Goal: Task Accomplishment & Management: Manage account settings

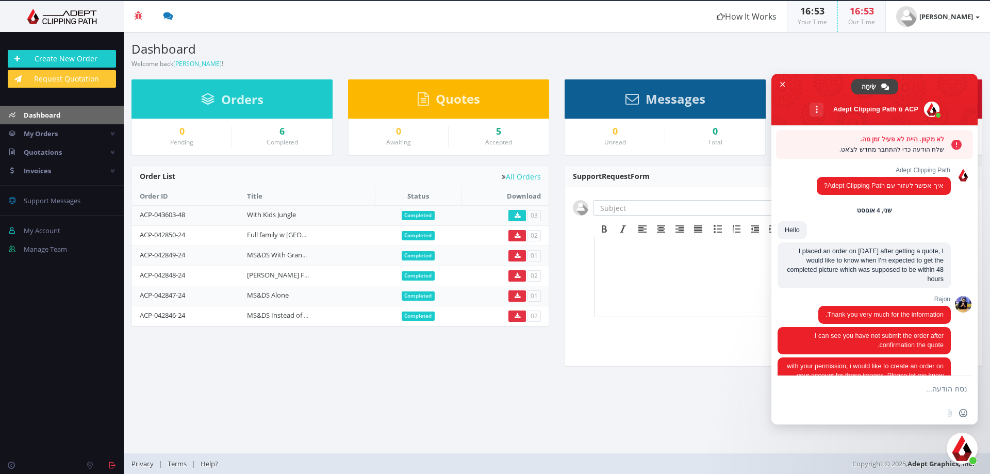
scroll to position [1755, 0]
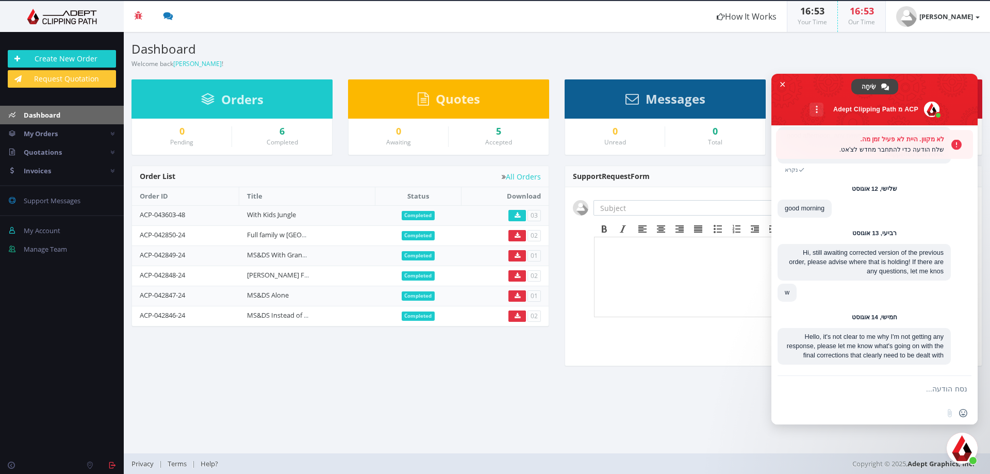
click at [780, 83] on span "סגור צ'אט" at bounding box center [782, 84] width 5 height 7
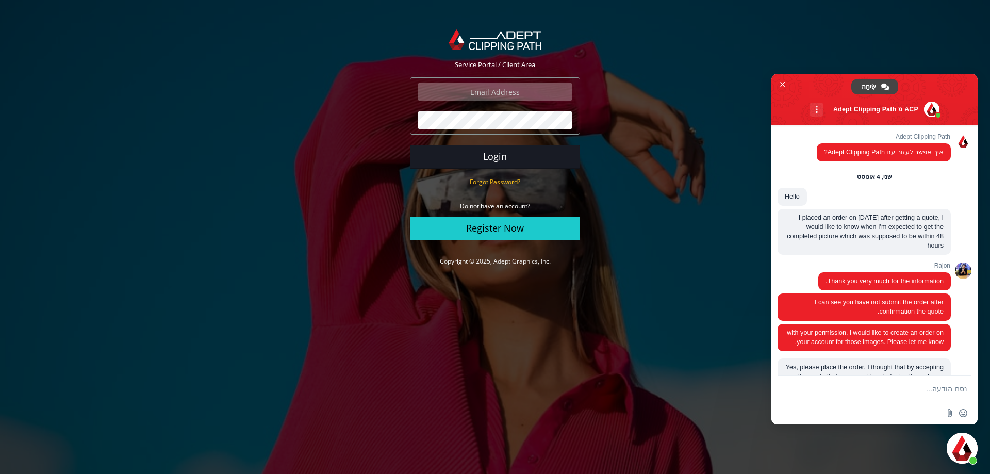
scroll to position [1755, 0]
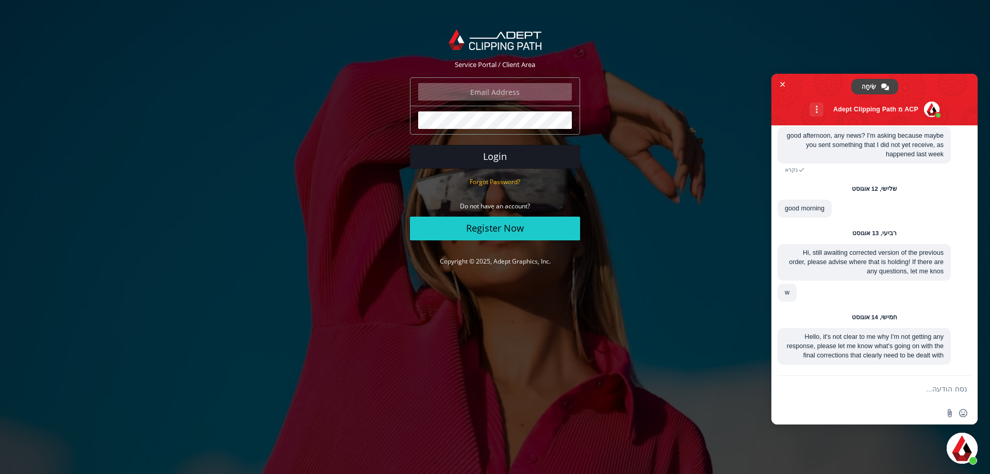
type input "daniel@terem.com"
click at [498, 158] on button "Login" at bounding box center [495, 157] width 170 height 24
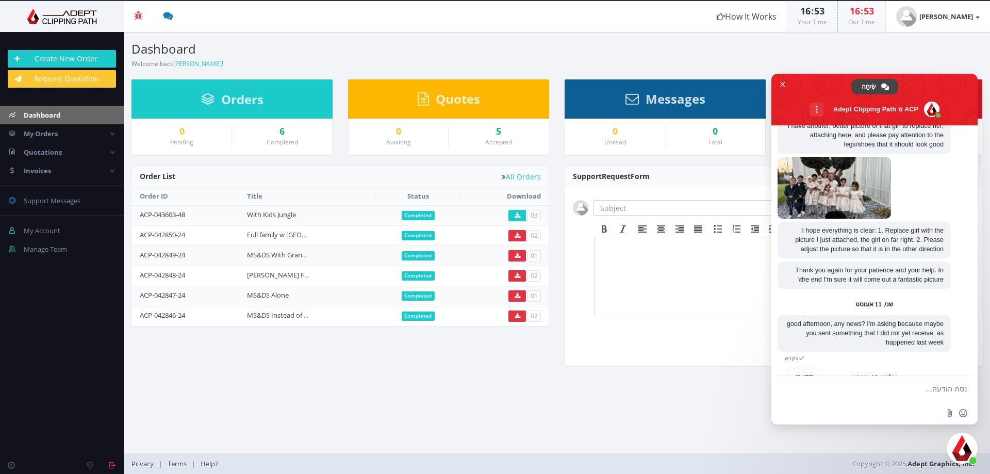
scroll to position [1755, 0]
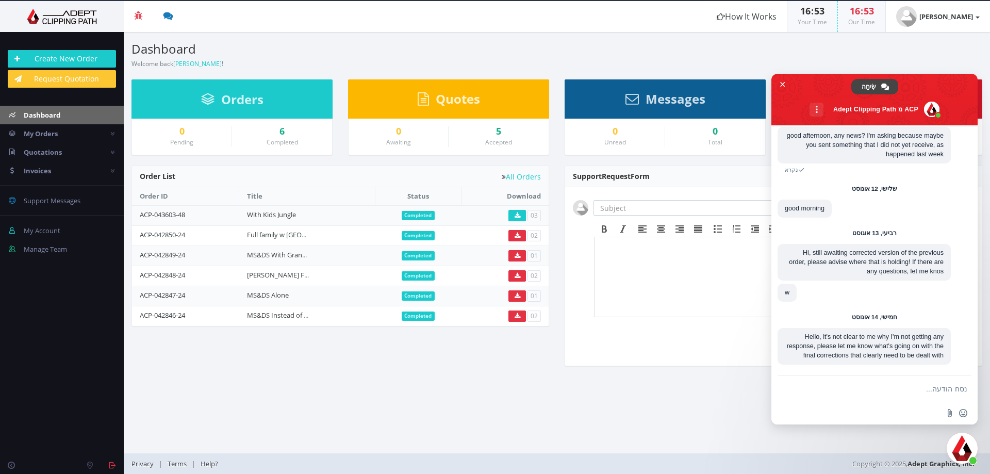
click at [685, 408] on section "Dashboard Welcome back [PERSON_NAME] ! Create New Order Welcome [PERSON_NAME] !…" at bounding box center [557, 242] width 866 height 421
click at [958, 444] on span "סגור צ'אט" at bounding box center [961, 447] width 31 height 31
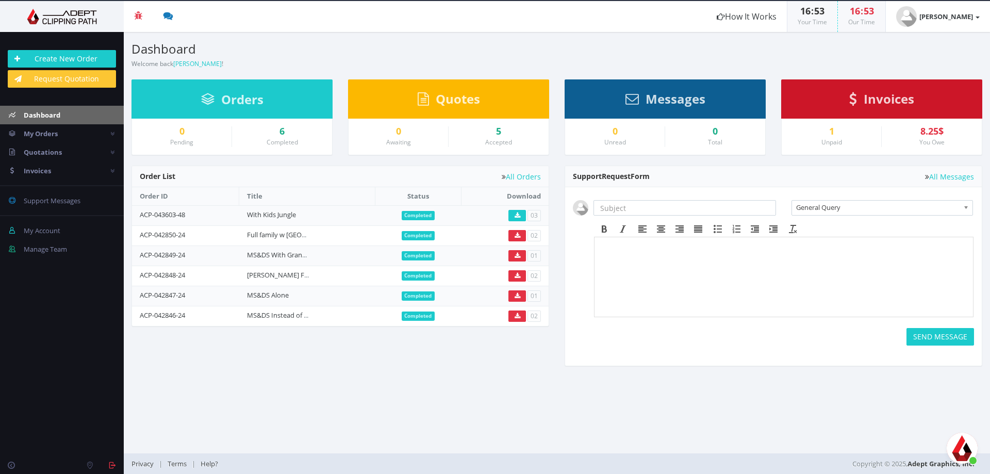
click at [958, 444] on span "פתח צ'אט" at bounding box center [961, 447] width 31 height 31
